Goal: Find specific page/section: Find specific page/section

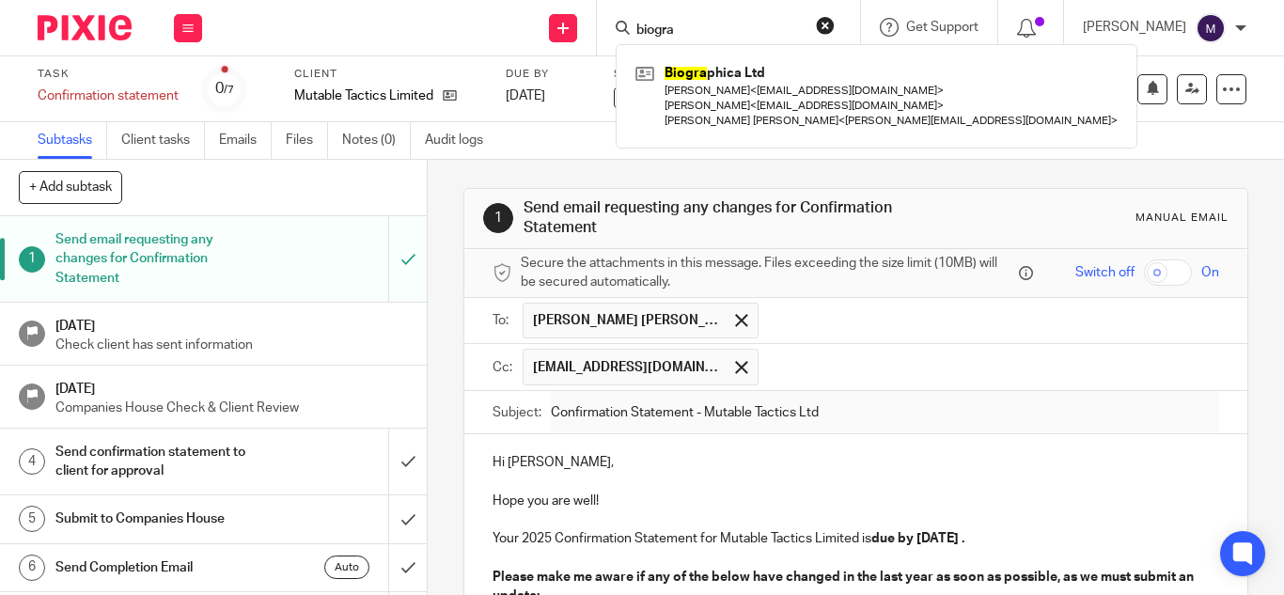
scroll to position [460, 0]
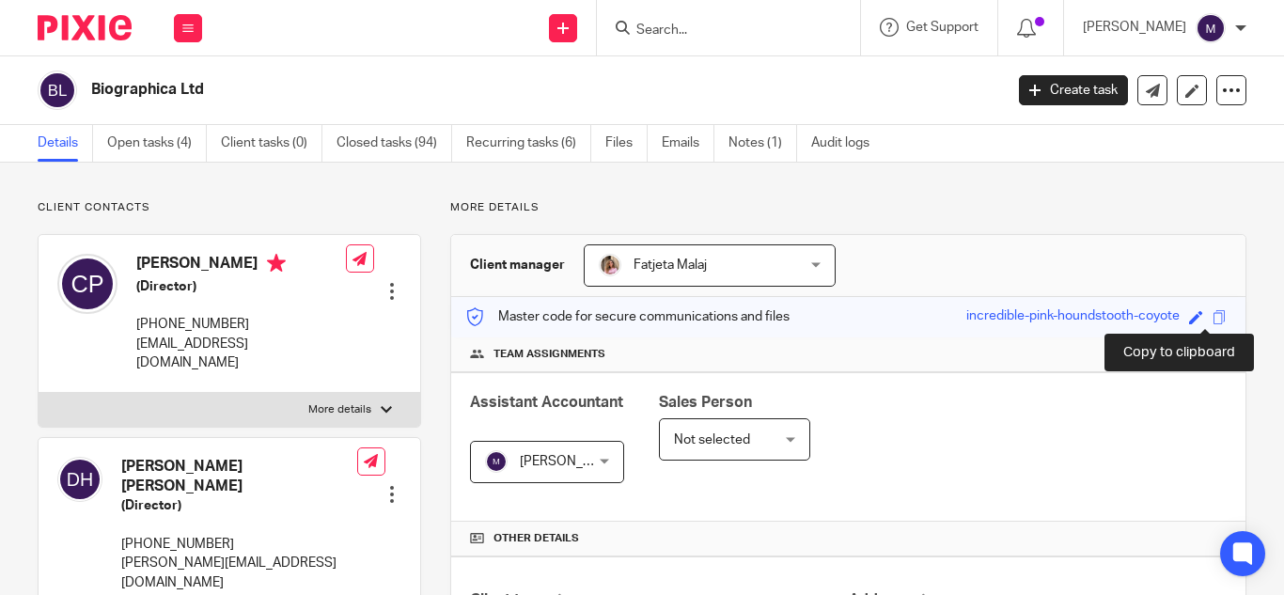
click at [1213, 315] on span at bounding box center [1220, 317] width 14 height 14
click at [1213, 320] on span at bounding box center [1220, 317] width 14 height 14
click at [1213, 318] on span at bounding box center [1220, 317] width 14 height 14
